Goal: Navigation & Orientation: Find specific page/section

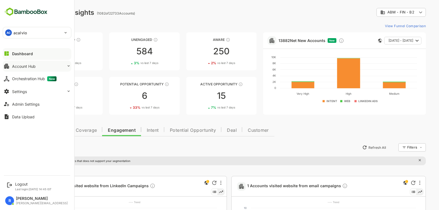
click at [30, 71] on button "Account Hub" at bounding box center [37, 66] width 69 height 11
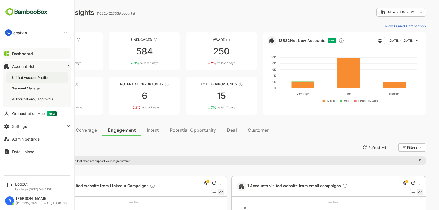
click at [33, 78] on div "Unified Account Profile" at bounding box center [30, 77] width 37 height 5
click at [36, 87] on div "Segment Manager" at bounding box center [27, 88] width 30 height 5
click at [32, 75] on div "Unified Account Profile" at bounding box center [30, 77] width 37 height 5
click at [26, 87] on div "Segment Manager" at bounding box center [27, 88] width 30 height 5
click at [28, 77] on div "Unified Account Profile" at bounding box center [30, 77] width 37 height 5
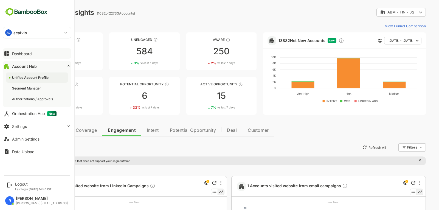
click at [12, 54] on div "Dashboard" at bounding box center [22, 53] width 20 height 5
